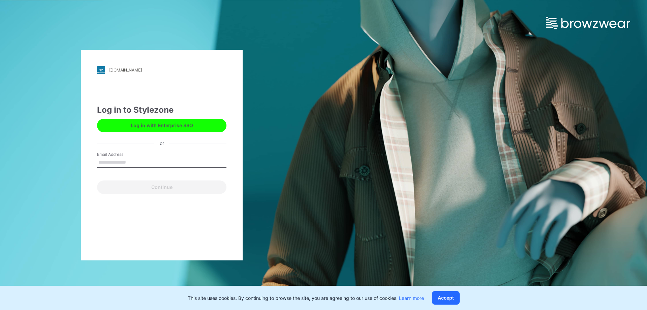
click at [163, 128] on button "Log in with Enterprise SSO" at bounding box center [161, 125] width 129 height 13
click at [152, 170] on div "Email Address" at bounding box center [161, 161] width 129 height 20
click at [154, 162] on input "Email Address" at bounding box center [161, 162] width 129 height 10
type input "**********"
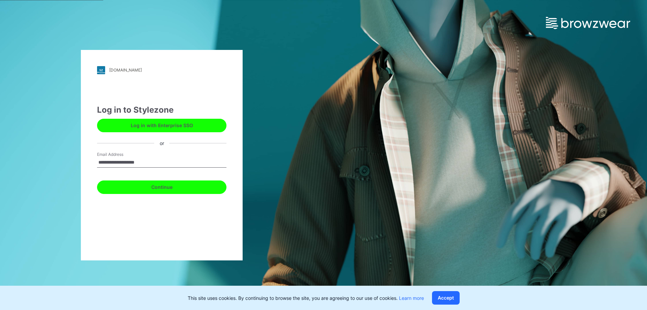
click at [158, 187] on button "Continue" at bounding box center [161, 186] width 129 height 13
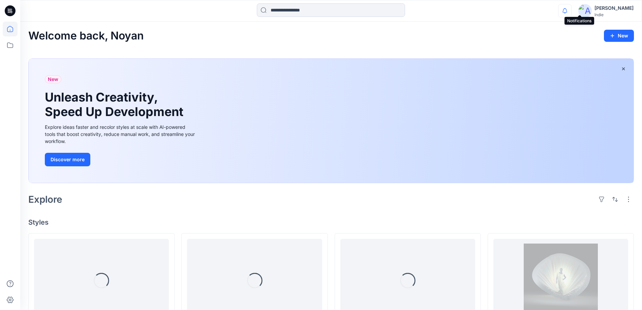
click at [571, 8] on icon "button" at bounding box center [565, 10] width 13 height 13
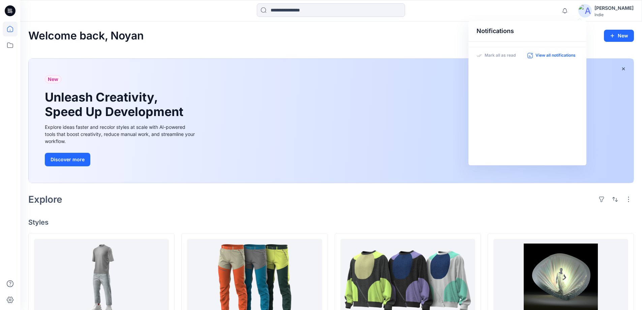
click at [556, 56] on p "View all notifications" at bounding box center [556, 56] width 40 height 6
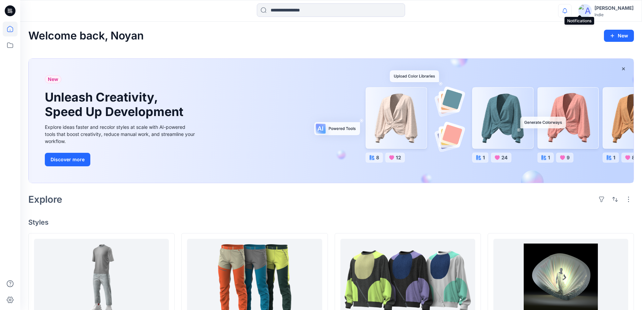
click at [571, 11] on icon "button" at bounding box center [565, 10] width 13 height 13
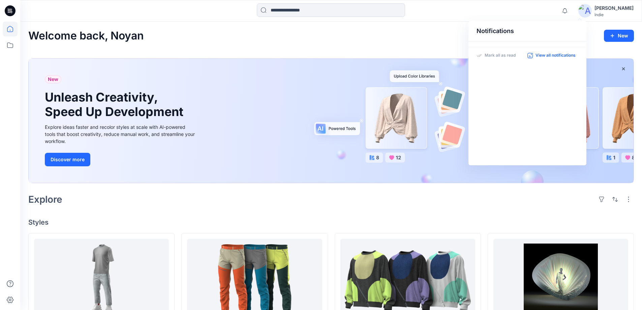
click at [560, 54] on p "View all notifications" at bounding box center [556, 56] width 40 height 6
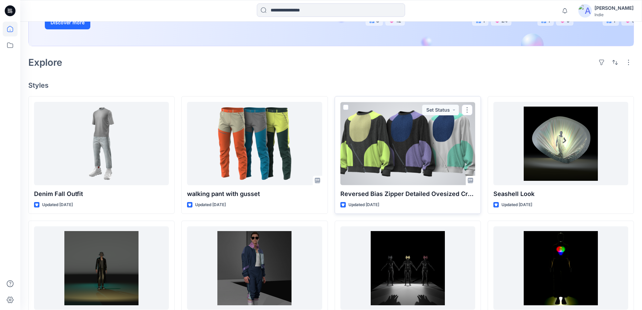
scroll to position [169, 0]
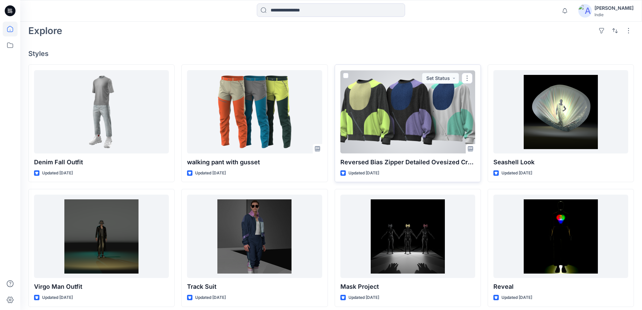
click at [398, 136] on div at bounding box center [407, 111] width 135 height 83
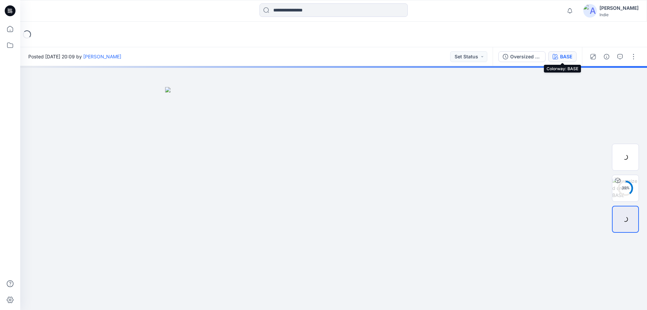
click at [562, 55] on div "BASE" at bounding box center [566, 56] width 12 height 7
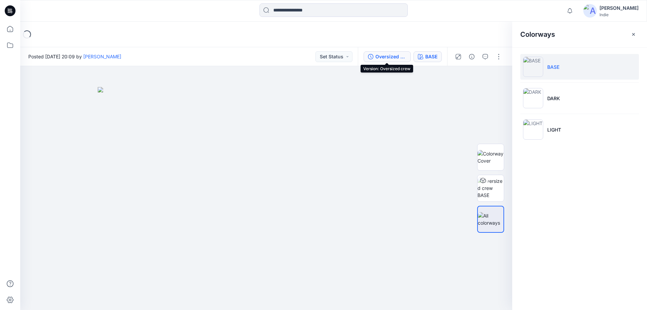
click at [404, 60] on div "Oversized crew" at bounding box center [390, 56] width 31 height 7
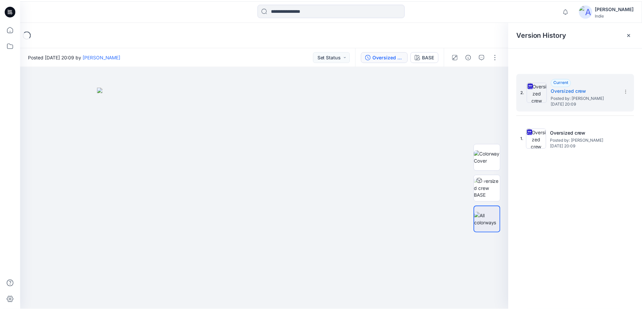
scroll to position [169, 0]
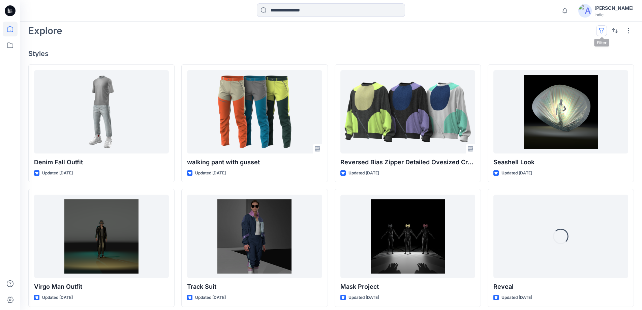
click at [605, 30] on button "button" at bounding box center [601, 30] width 11 height 11
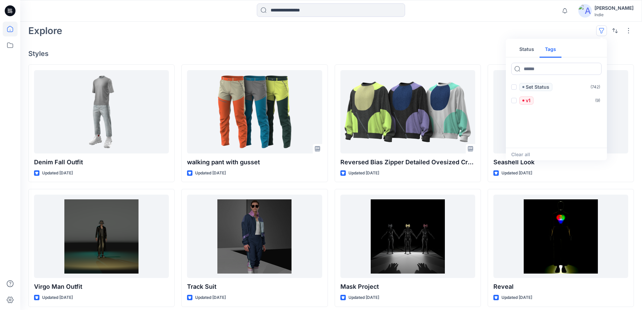
click at [556, 50] on button "Tags" at bounding box center [551, 49] width 22 height 16
click at [537, 54] on button "Status" at bounding box center [527, 49] width 26 height 16
click at [555, 50] on button "Tags" at bounding box center [551, 49] width 22 height 16
click at [628, 31] on button "button" at bounding box center [628, 30] width 11 height 11
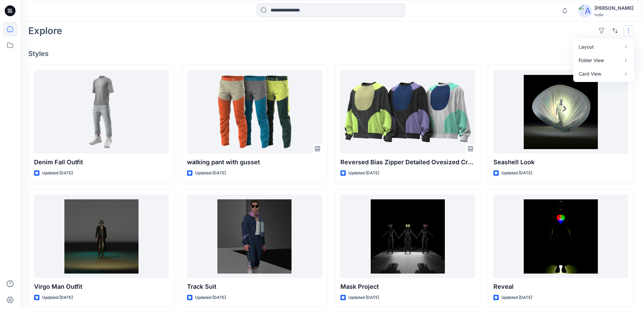
click at [462, 46] on div "Welcome back, Noyan New New Unleash Creativity, Speed Up Development Explore id…" at bounding box center [331, 158] width 622 height 610
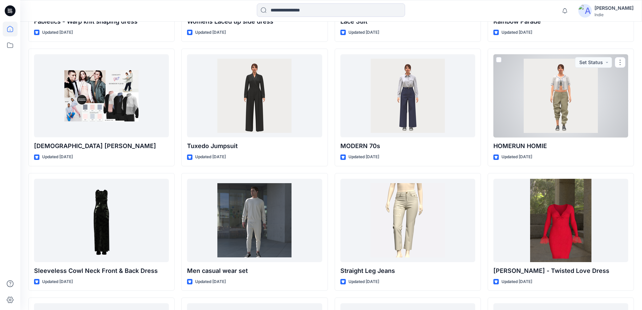
scroll to position [3273, 0]
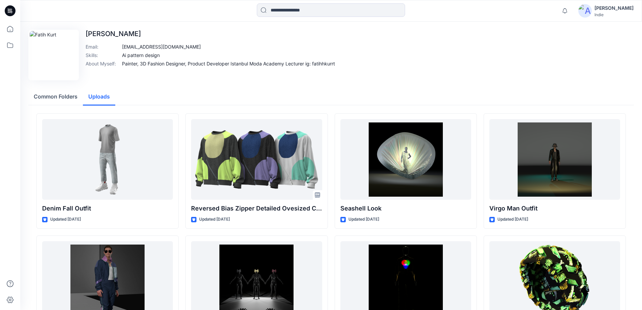
click at [101, 100] on button "Uploads" at bounding box center [99, 96] width 32 height 17
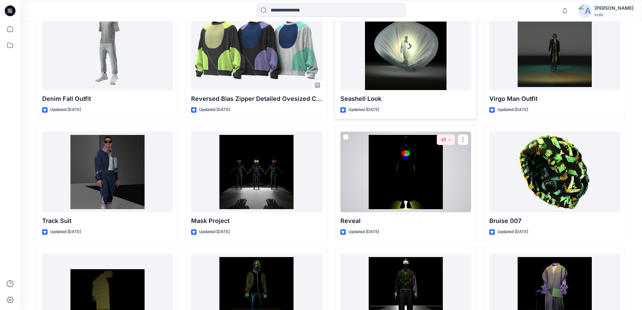
scroll to position [112, 0]
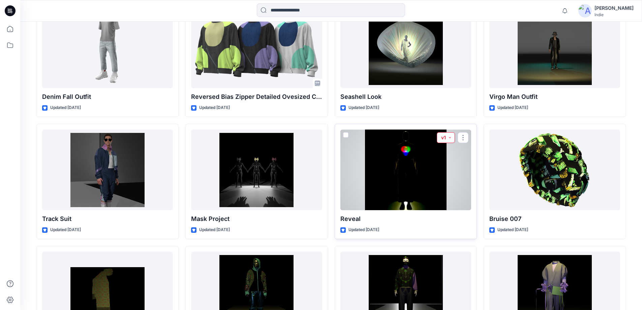
click at [444, 137] on button "v1" at bounding box center [446, 137] width 18 height 11
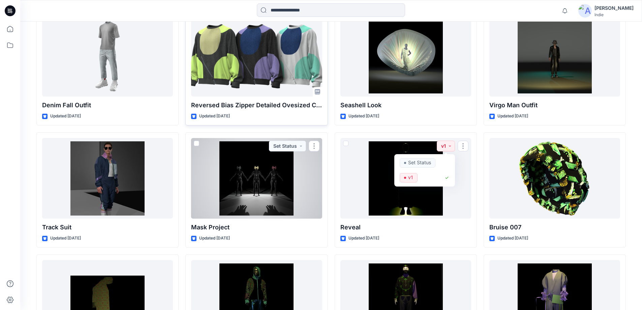
scroll to position [0, 0]
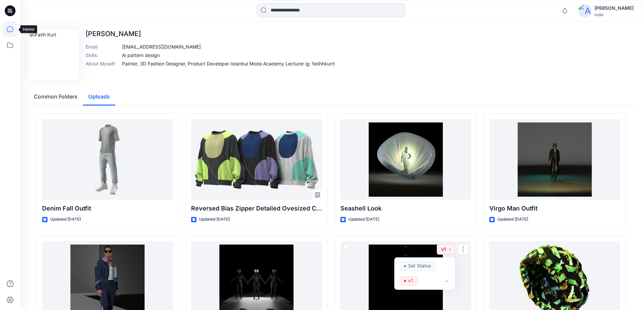
click at [9, 28] on icon at bounding box center [10, 29] width 15 height 15
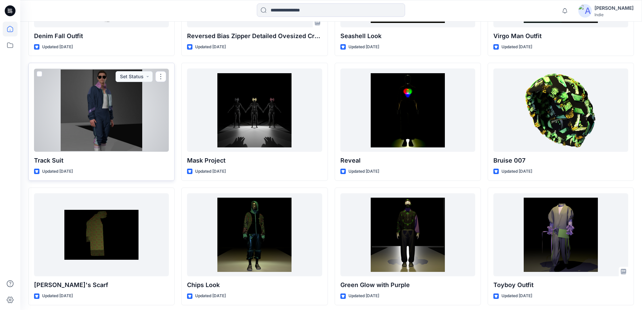
scroll to position [298, 0]
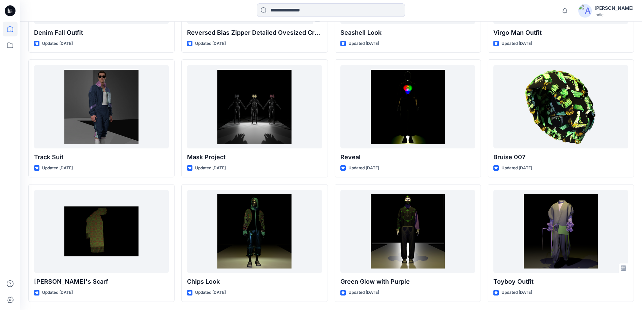
click at [592, 15] on img at bounding box center [584, 10] width 13 height 13
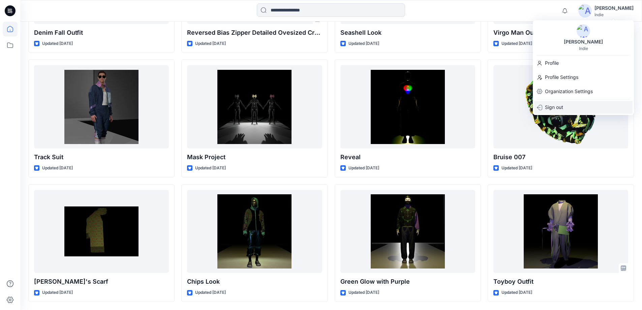
click at [558, 107] on p "Sign out" at bounding box center [554, 107] width 18 height 13
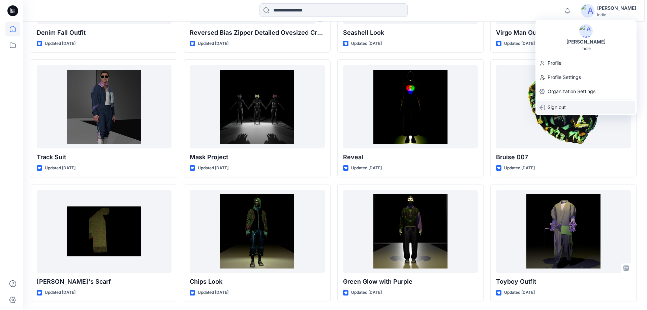
scroll to position [299, 0]
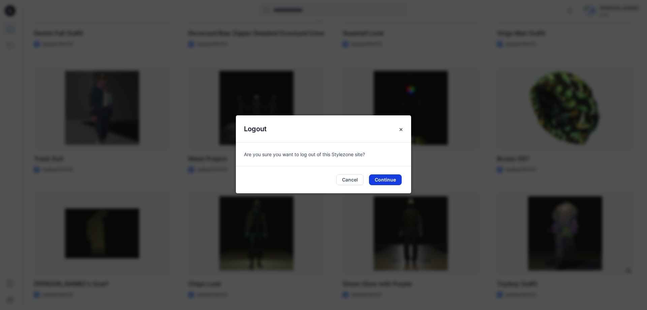
click at [385, 179] on button "Continue" at bounding box center [385, 179] width 33 height 11
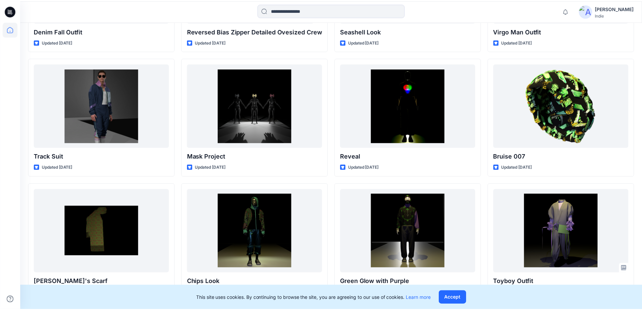
scroll to position [275, 0]
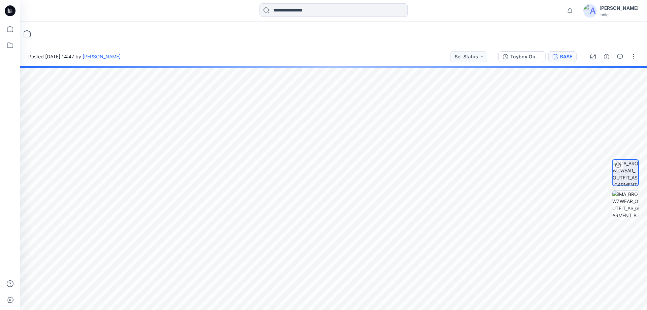
click at [574, 59] on button "BASE" at bounding box center [562, 56] width 28 height 11
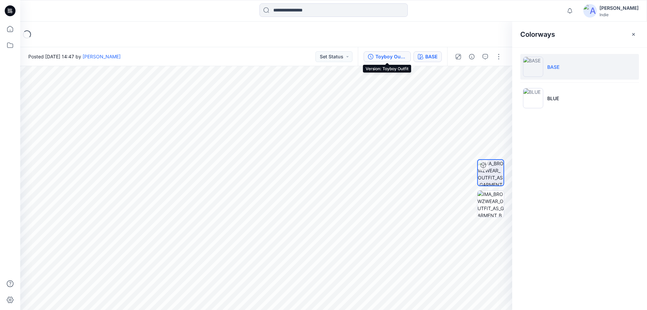
click at [387, 54] on div "Toyboy Outfit" at bounding box center [390, 56] width 31 height 7
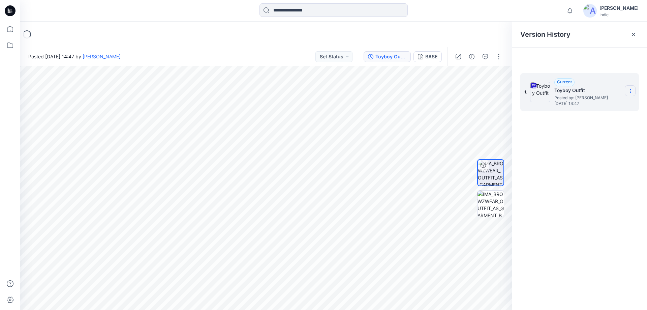
click at [630, 92] on icon at bounding box center [630, 90] width 5 height 5
click at [602, 106] on span "Download Source BW File" at bounding box center [596, 104] width 56 height 8
click at [488, 84] on button "button" at bounding box center [485, 80] width 11 height 11
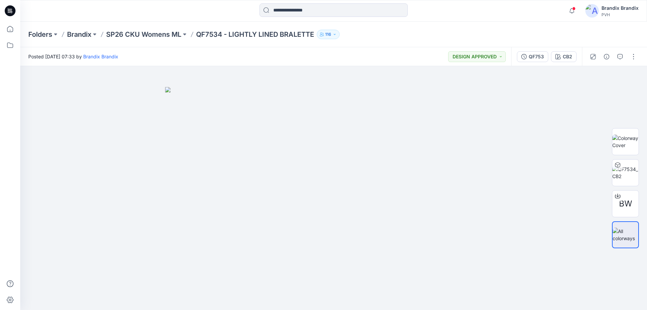
scroll to position [261, 0]
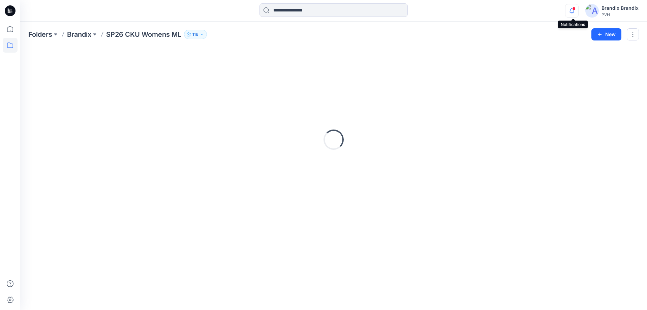
click at [574, 14] on icon "button" at bounding box center [572, 10] width 13 height 13
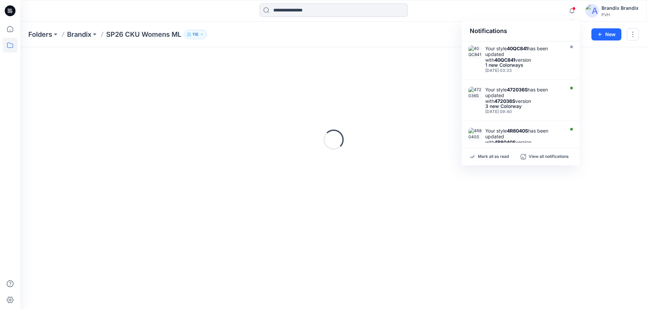
click at [425, 19] on div "Notifications Your style 40QC841 has been updated with 40QC841 version 1 new Co…" at bounding box center [333, 11] width 627 height 22
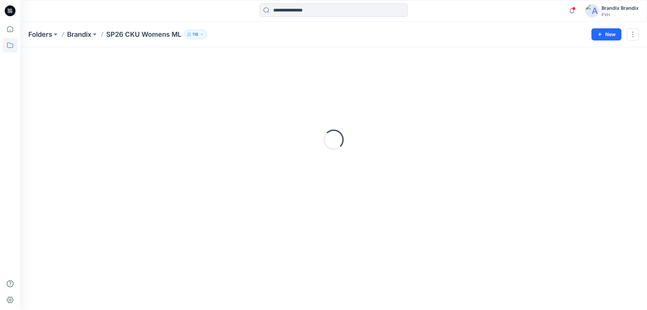
click at [202, 33] on icon "button" at bounding box center [202, 34] width 4 height 4
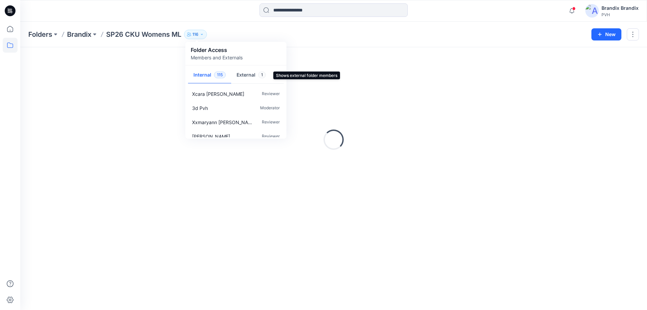
click at [251, 79] on button "External 1" at bounding box center [251, 75] width 40 height 17
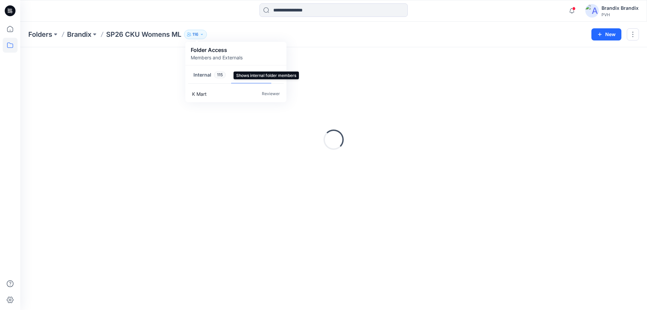
drag, startPoint x: 214, startPoint y: 75, endPoint x: 208, endPoint y: 68, distance: 8.6
click at [211, 73] on button "Internal 115" at bounding box center [209, 75] width 43 height 17
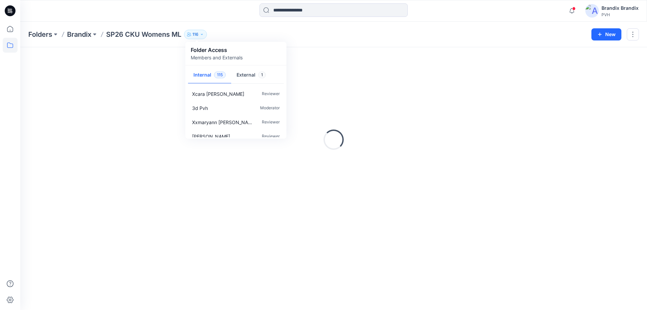
click at [206, 13] on div at bounding box center [333, 10] width 313 height 15
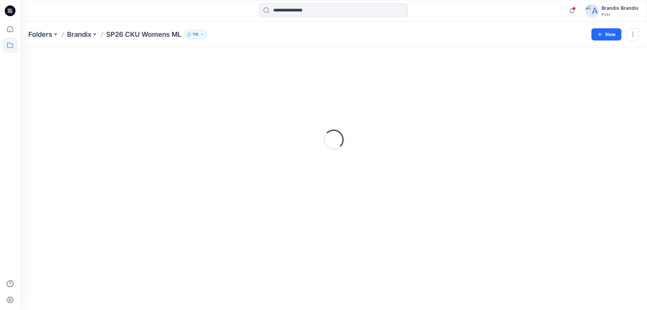
click at [192, 30] on button "116" at bounding box center [195, 34] width 23 height 9
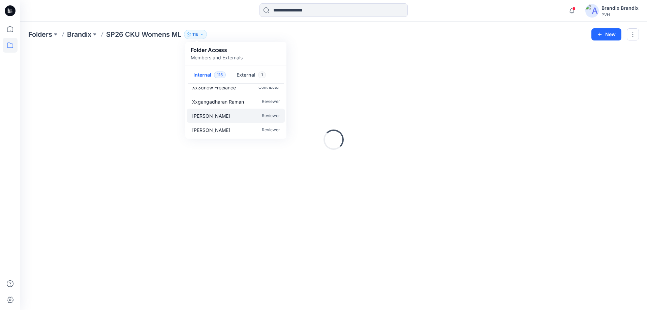
scroll to position [135, 0]
click at [494, 34] on div "Folders Brandix SP26 CKU Womens ML 116 Folder Access Members and Externals Inte…" at bounding box center [307, 34] width 558 height 9
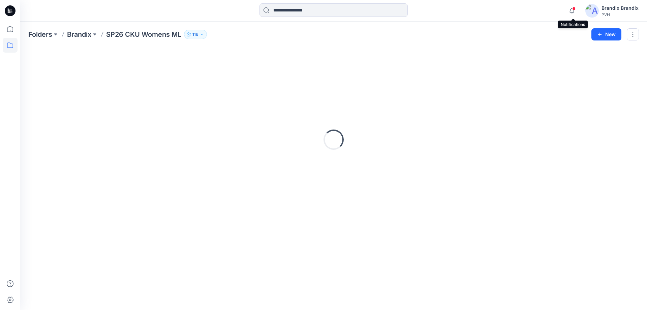
click at [575, 8] on span at bounding box center [573, 9] width 3 height 4
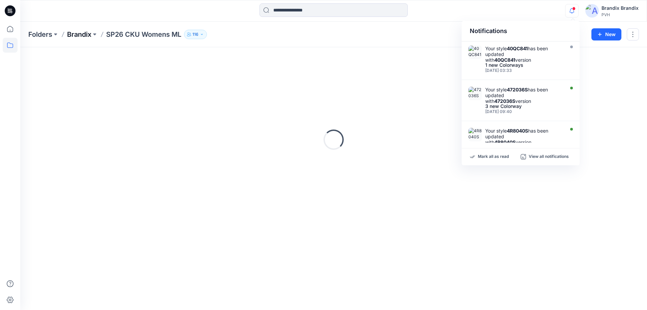
click at [81, 34] on p "Brandix" at bounding box center [79, 34] width 24 height 9
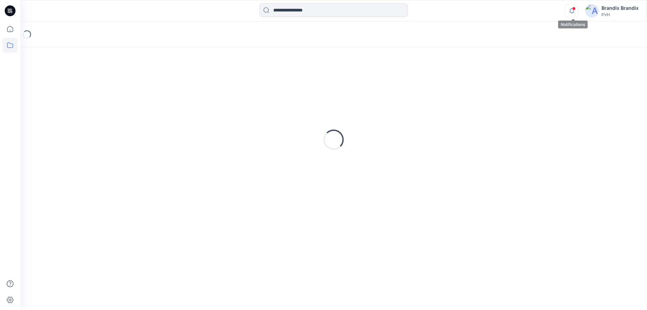
click at [572, 8] on icon "button" at bounding box center [572, 10] width 13 height 13
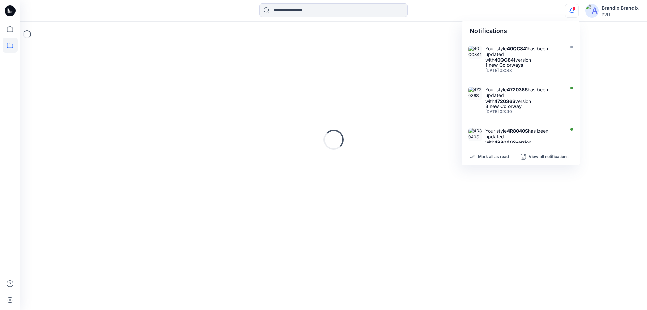
click at [565, 209] on div "Loading..." at bounding box center [333, 139] width 611 height 169
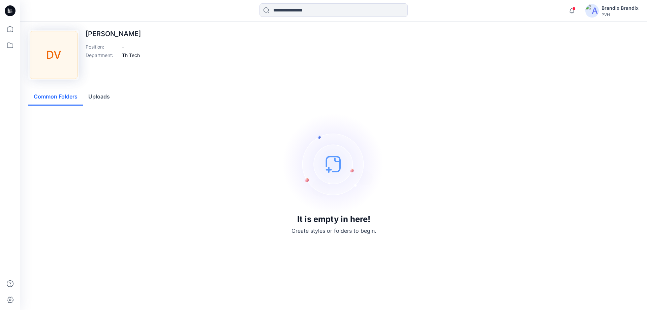
drag, startPoint x: 97, startPoint y: 35, endPoint x: 135, endPoint y: 31, distance: 38.2
click at [135, 31] on p "[PERSON_NAME]" at bounding box center [113, 34] width 55 height 8
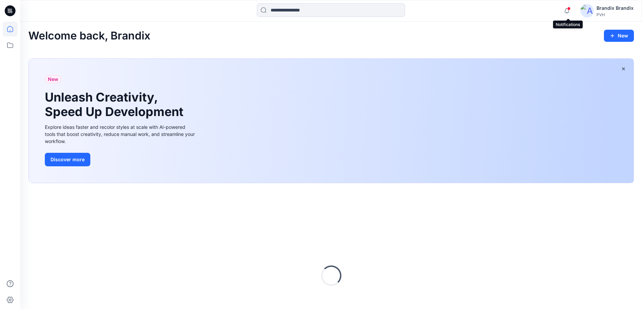
click at [568, 7] on span at bounding box center [568, 9] width 3 height 4
click at [433, 36] on div "Welcome back, Brandix New" at bounding box center [331, 36] width 606 height 12
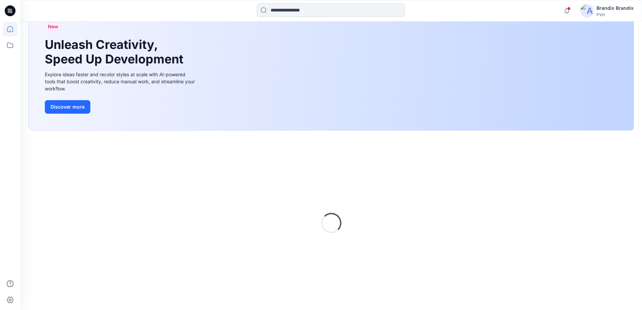
scroll to position [58, 0]
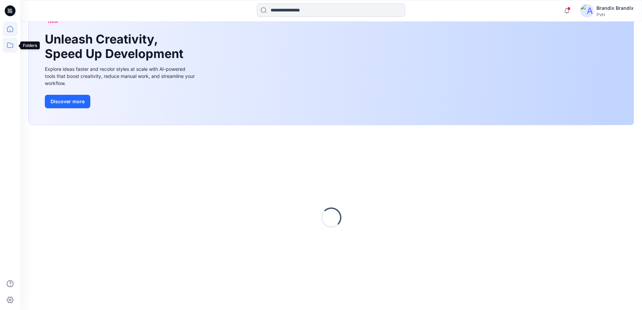
click at [7, 46] on icon at bounding box center [10, 45] width 15 height 15
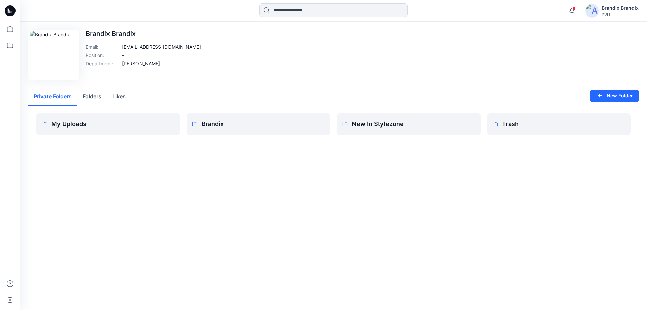
click at [90, 90] on button "Folders" at bounding box center [92, 96] width 30 height 17
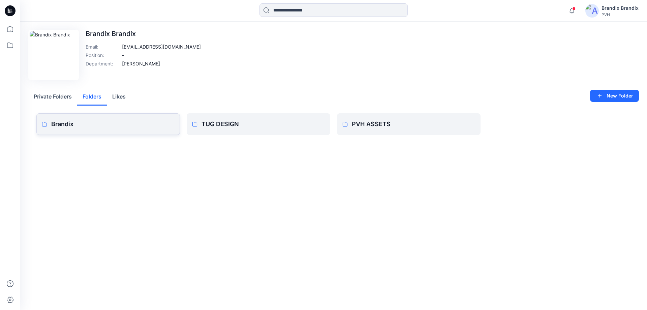
click at [122, 129] on link "Brandix" at bounding box center [108, 124] width 144 height 22
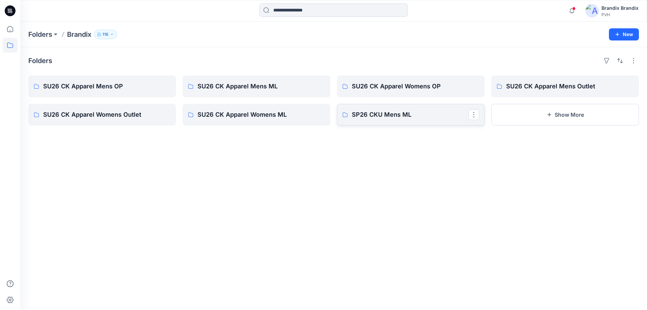
click at [365, 117] on p "SP26 CKU Mens ML" at bounding box center [410, 114] width 117 height 9
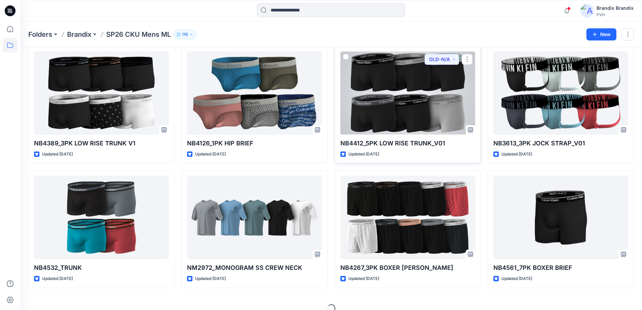
scroll to position [165, 0]
